Goal: Information Seeking & Learning: Learn about a topic

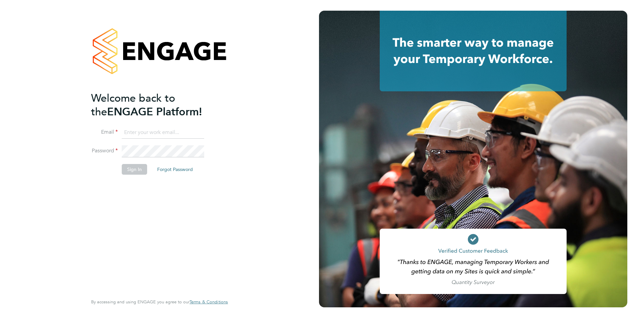
type input "rhymel@thrivesw.co.uk"
click at [134, 169] on button "Sign In" at bounding box center [134, 169] width 25 height 11
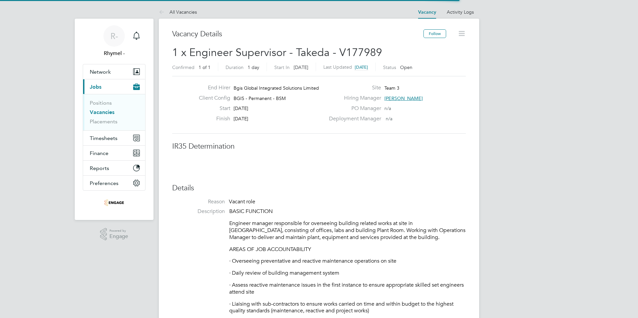
scroll to position [20, 47]
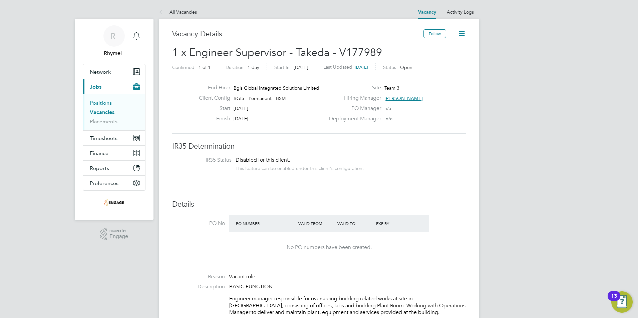
click at [102, 101] on link "Positions" at bounding box center [101, 103] width 22 height 6
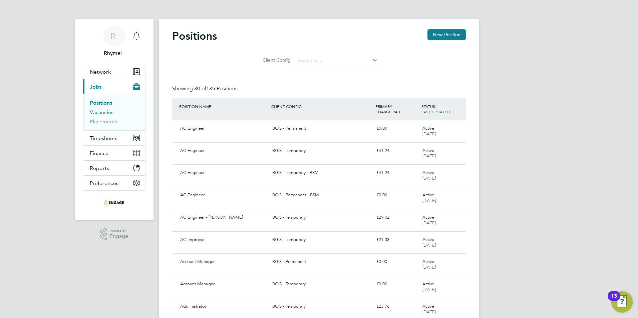
click at [103, 111] on link "Vacancies" at bounding box center [102, 112] width 24 height 6
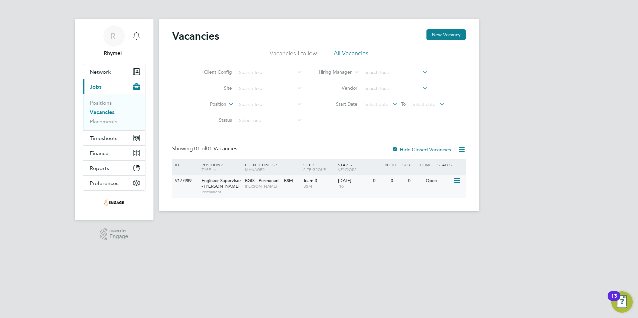
click at [188, 179] on div "V177989" at bounding box center [184, 181] width 23 height 12
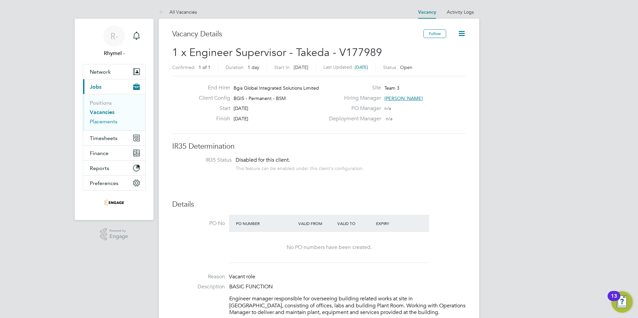
click at [110, 123] on link "Placements" at bounding box center [104, 121] width 28 height 6
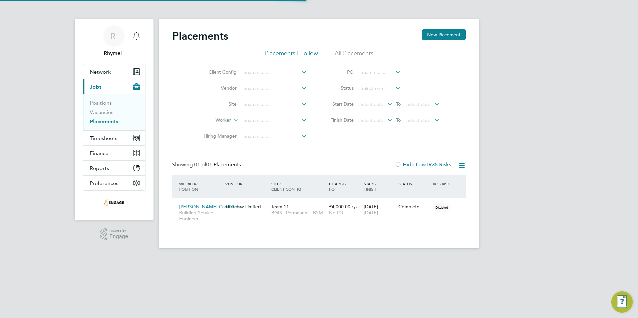
scroll to position [19, 58]
click at [106, 112] on link "Vacancies" at bounding box center [102, 112] width 24 height 6
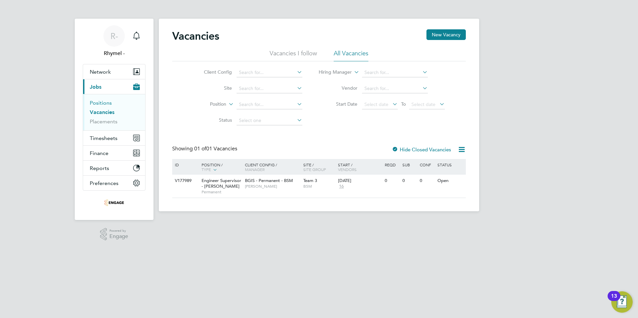
click at [101, 102] on link "Positions" at bounding box center [101, 103] width 22 height 6
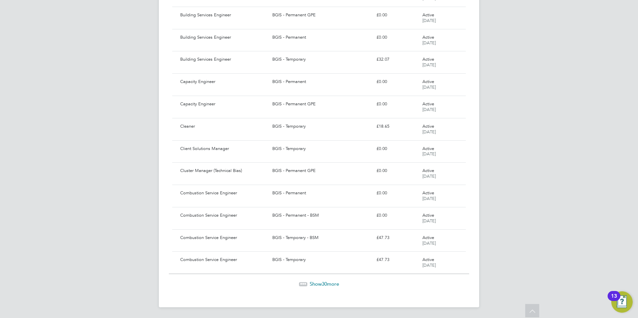
scroll to position [481, 0]
